Goal: Task Accomplishment & Management: Manage account settings

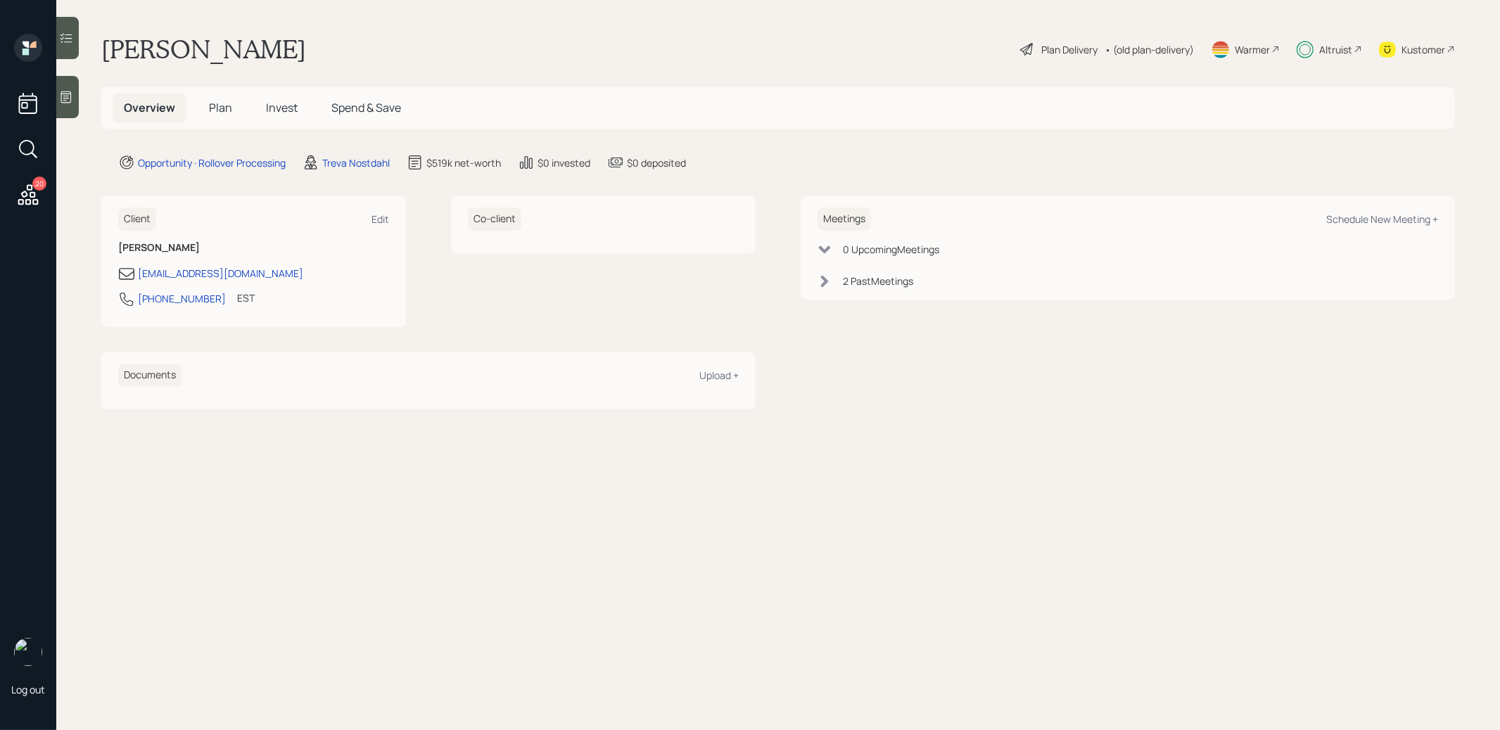
click at [280, 113] on span "Invest" at bounding box center [282, 107] width 32 height 15
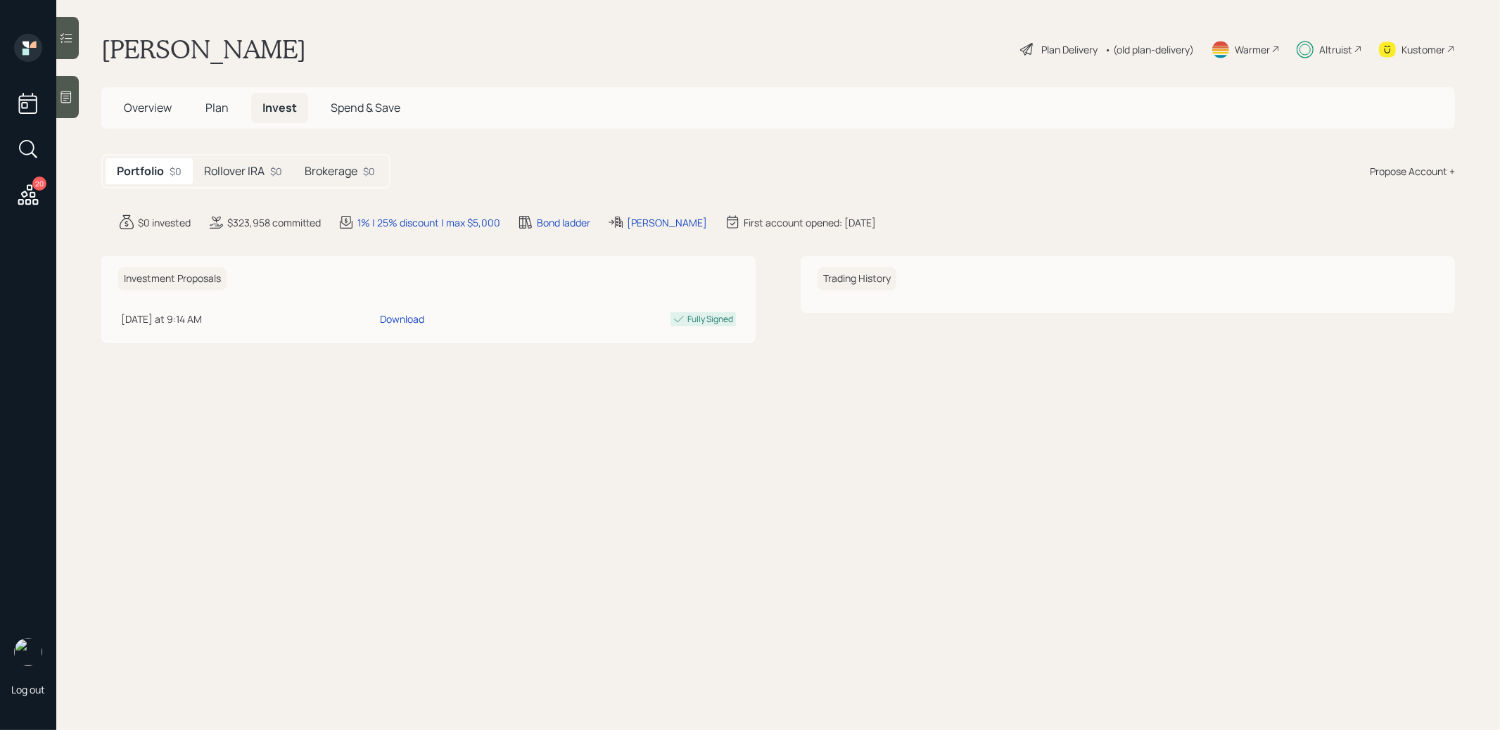
click at [252, 177] on h5 "Rollover IRA" at bounding box center [234, 171] width 61 height 13
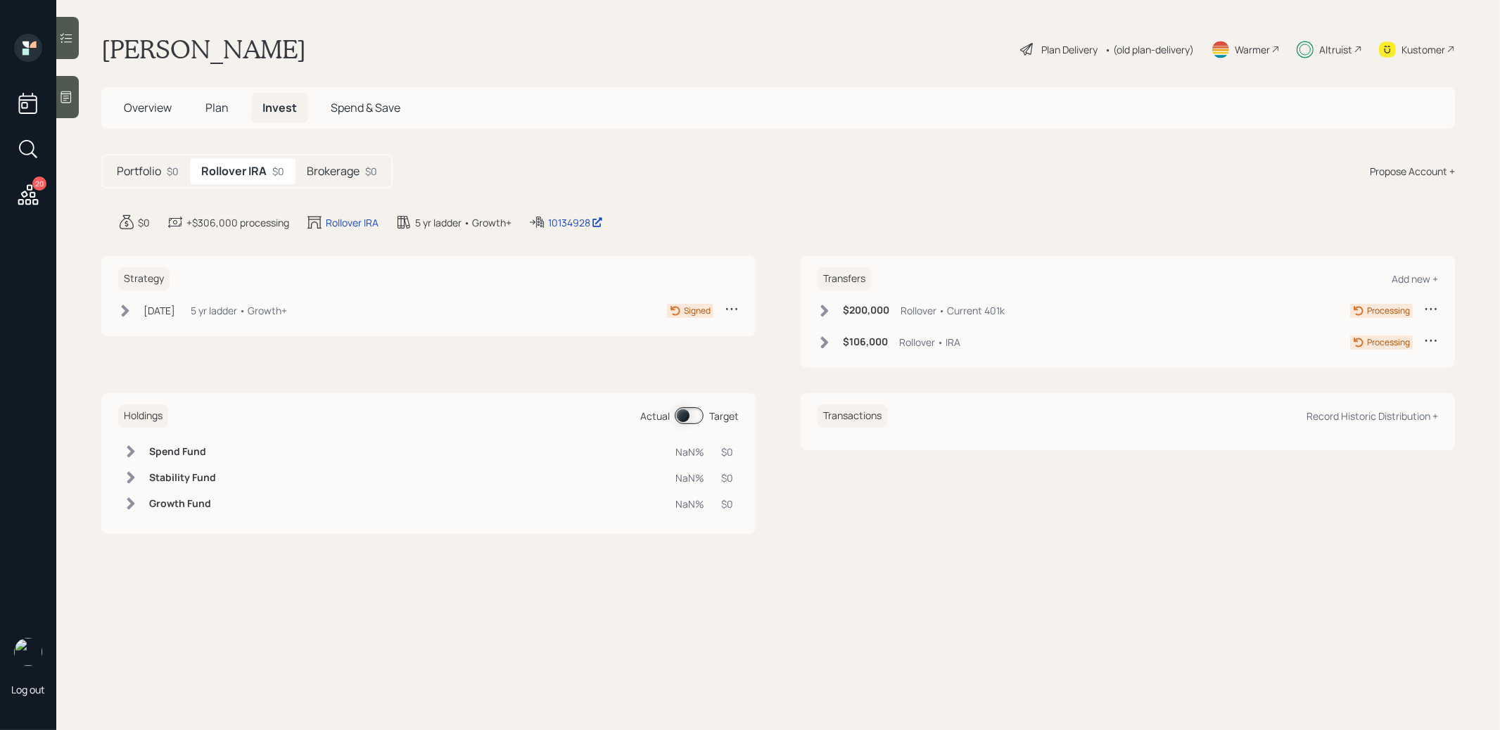
click at [125, 305] on icon at bounding box center [126, 311] width 8 height 12
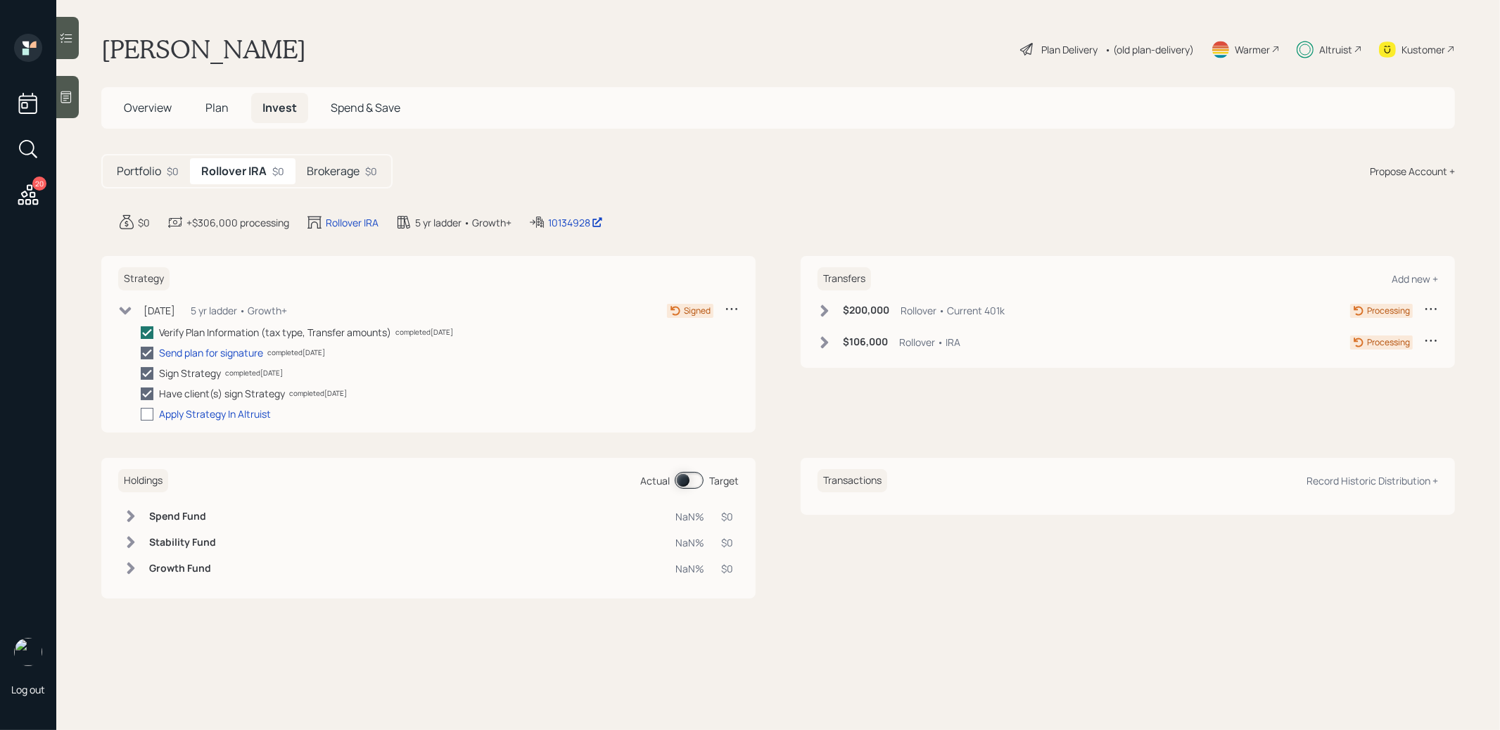
click at [146, 413] on div at bounding box center [147, 414] width 13 height 13
click at [141, 414] on input "checkbox" at bounding box center [140, 414] width 1 height 1
checkbox input "true"
click at [328, 160] on div "Brokerage $0" at bounding box center [342, 171] width 93 height 26
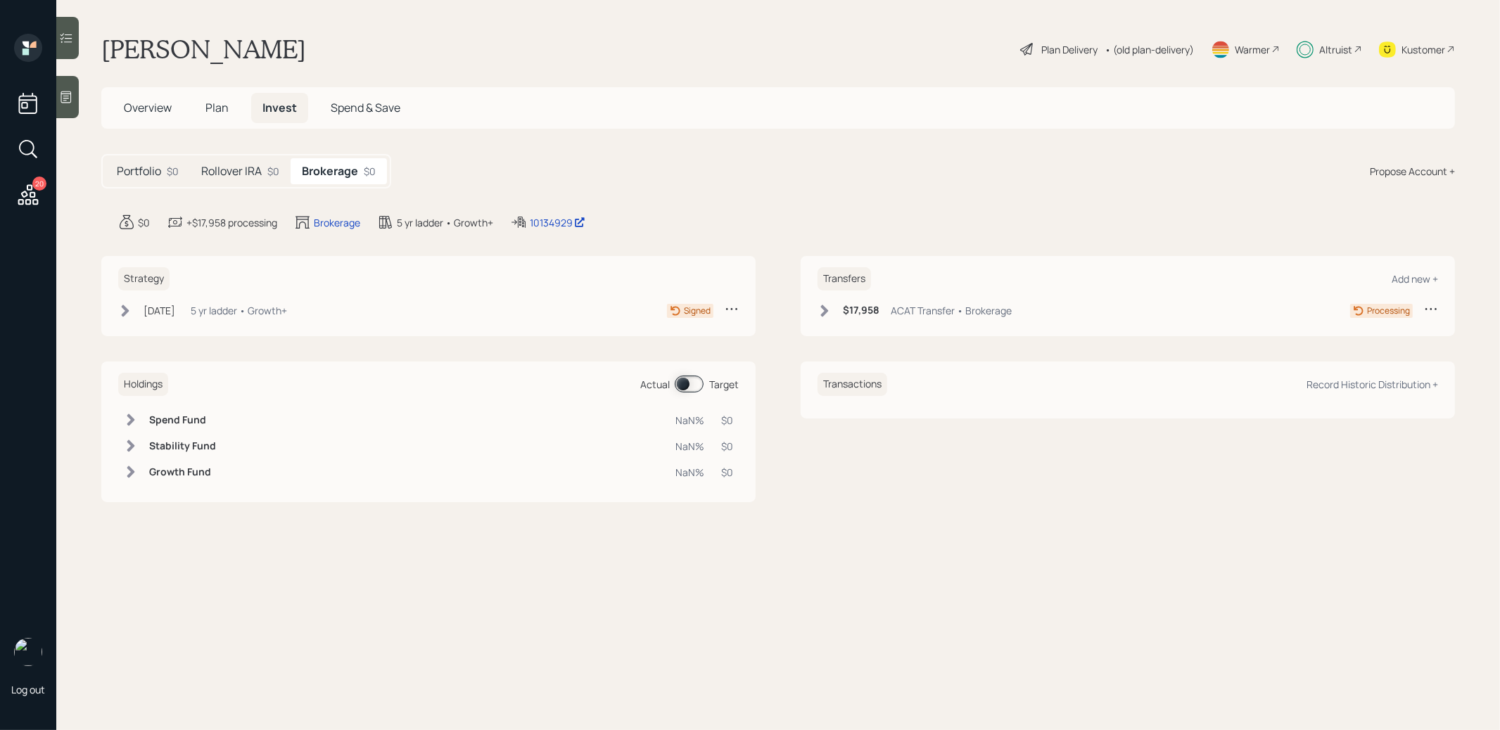
click at [129, 309] on icon at bounding box center [125, 311] width 14 height 14
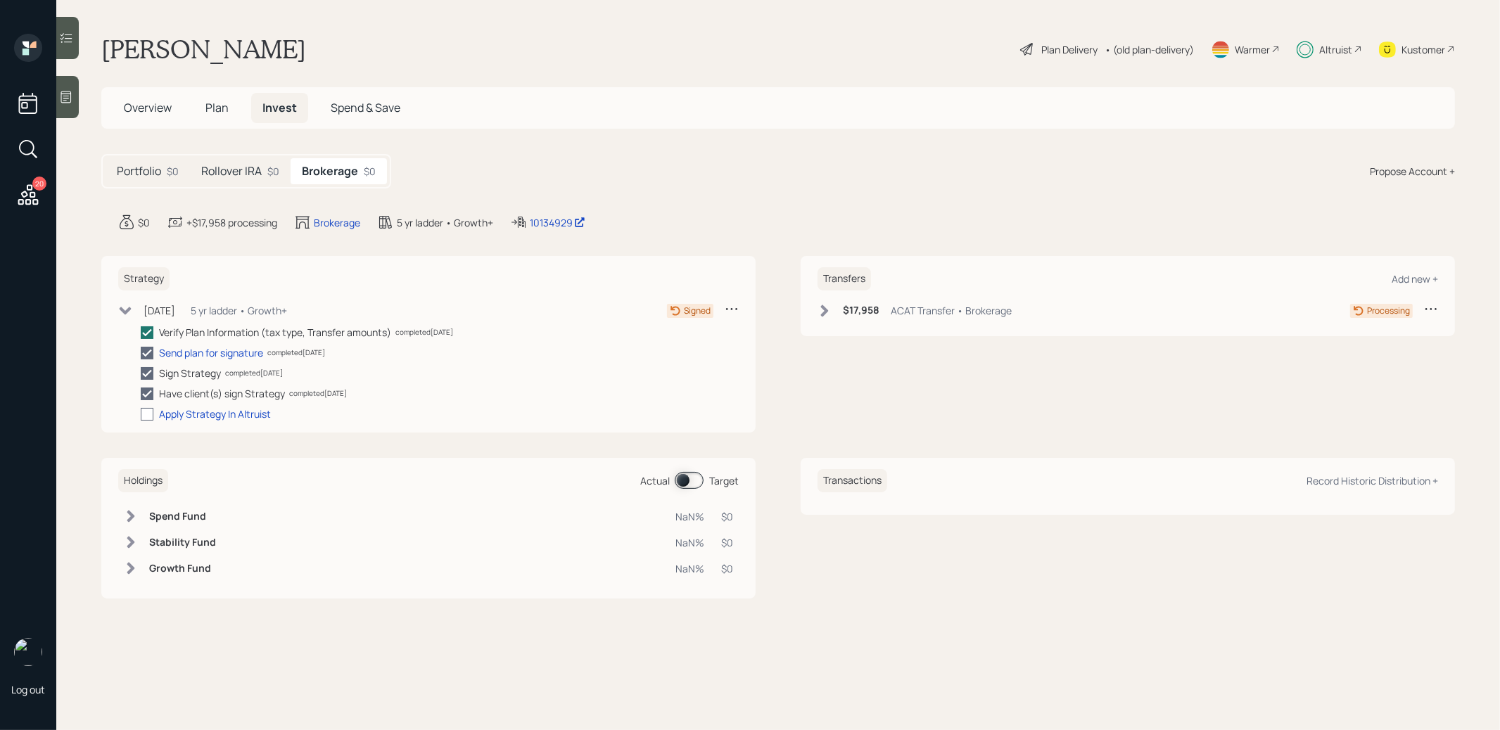
click at [146, 410] on div at bounding box center [147, 414] width 13 height 13
click at [141, 414] on input "checkbox" at bounding box center [140, 414] width 1 height 1
checkbox input "true"
